Goal: Task Accomplishment & Management: Use online tool/utility

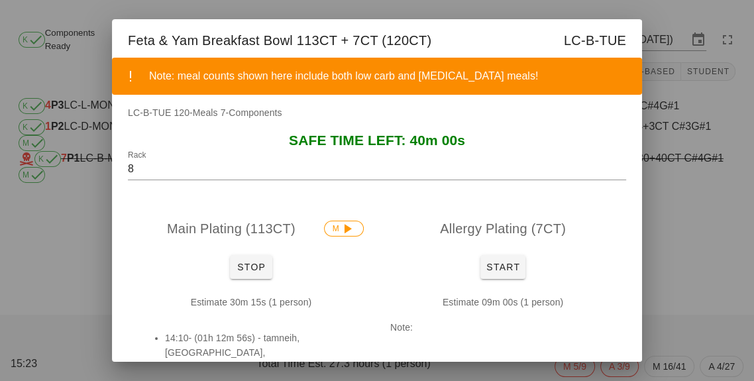
click at [214, 277] on div "Stop" at bounding box center [251, 267] width 246 height 34
click at [251, 273] on button "Stop" at bounding box center [251, 267] width 42 height 24
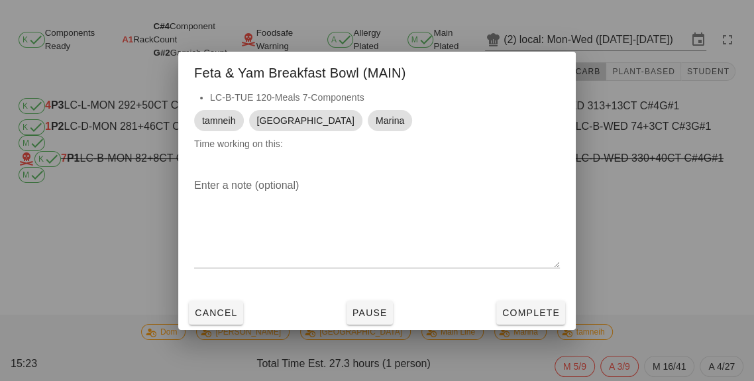
click at [539, 327] on div "Cancel Pause Complete" at bounding box center [376, 312] width 397 height 34
click at [539, 315] on span "Complete" at bounding box center [530, 312] width 58 height 11
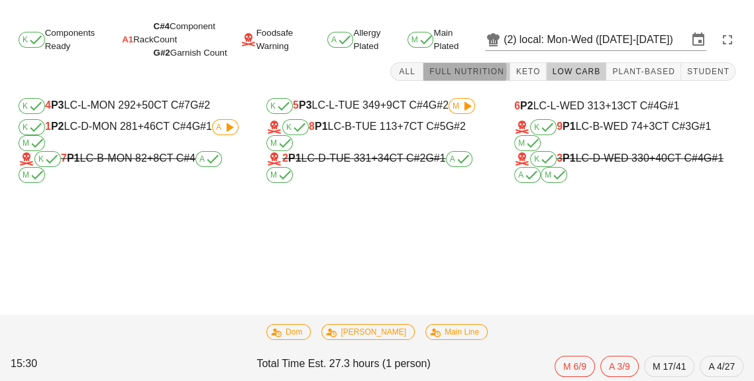
click at [467, 78] on button "Full Nutrition" at bounding box center [466, 71] width 87 height 19
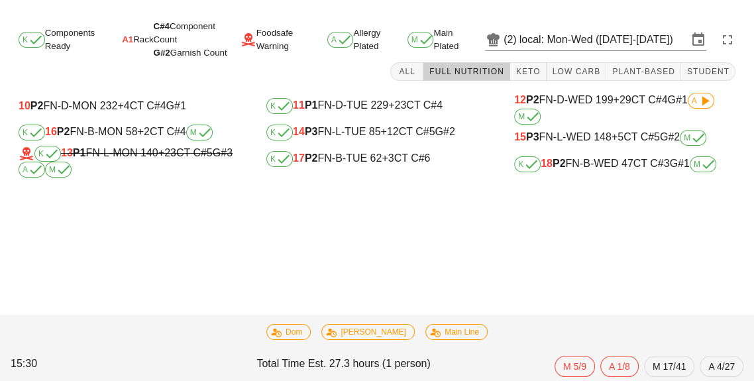
click at [356, 153] on div "K 17 P2 FN-B-TUE 62 +3 CT C#6" at bounding box center [376, 159] width 221 height 16
type input "17"
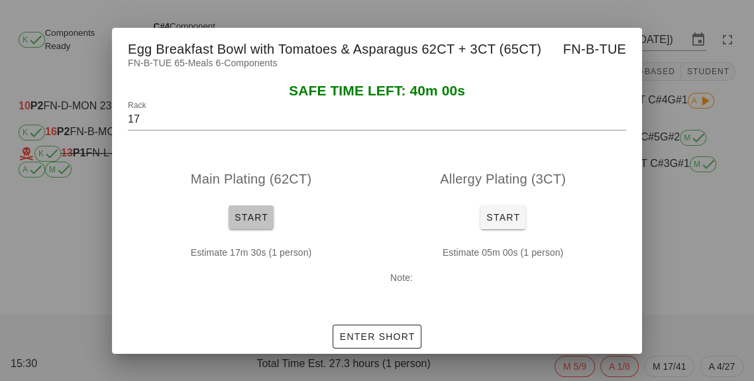
click at [248, 207] on button "Start" at bounding box center [251, 217] width 45 height 24
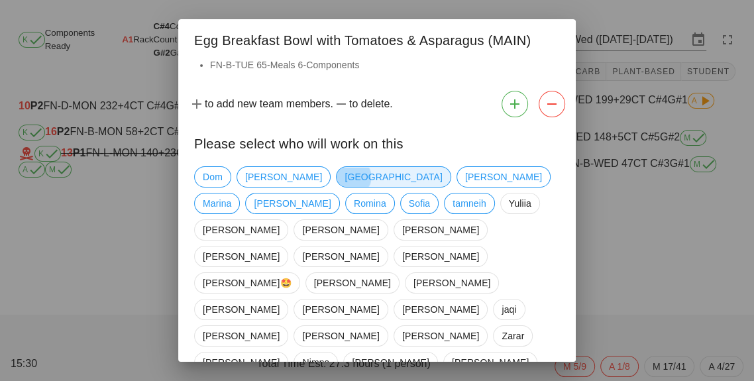
click at [344, 167] on span "[GEOGRAPHIC_DATA]" at bounding box center [392, 177] width 97 height 20
click at [231, 193] on span "Marina" at bounding box center [217, 203] width 28 height 20
click at [452, 196] on span "tamneih" at bounding box center [469, 203] width 34 height 20
